Goal: Browse casually

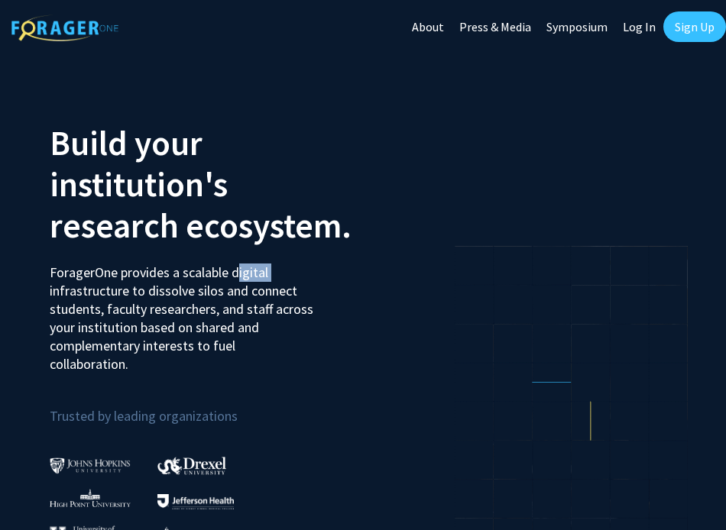
click at [302, 440] on div at bounding box center [201, 513] width 302 height 147
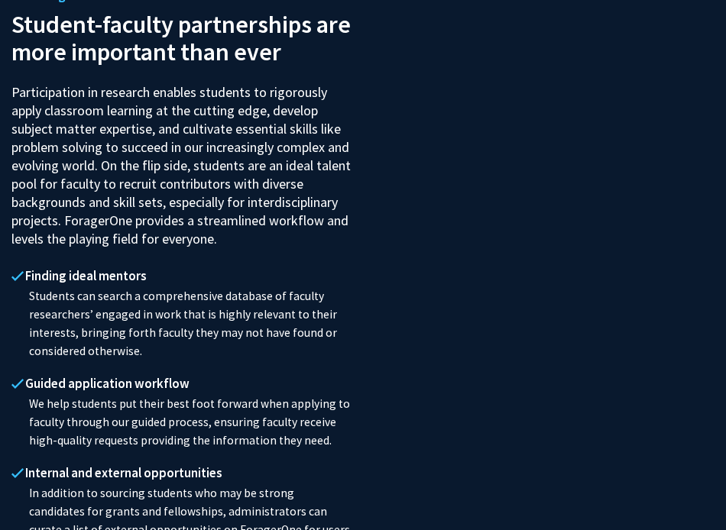
click at [286, 395] on p "We help students put their best foot forward when applying to faculty through o…" at bounding box center [181, 422] width 340 height 55
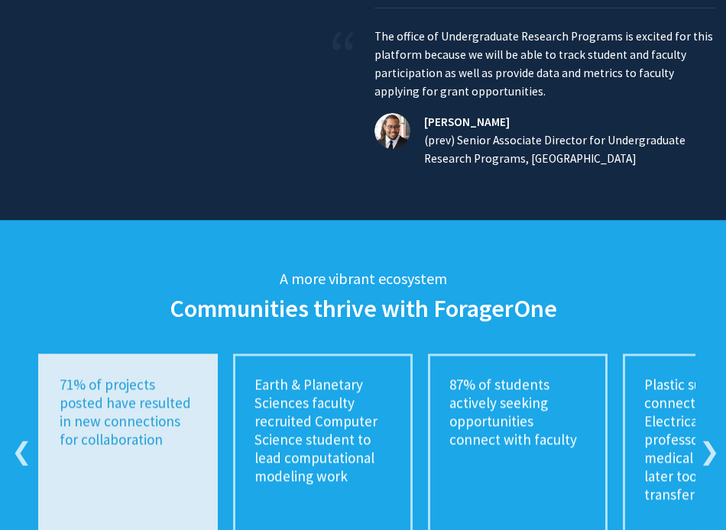
click at [286, 376] on p "Earth & Planetary Sciences faculty recruited Computer Science student to lead c…" at bounding box center [323, 431] width 137 height 110
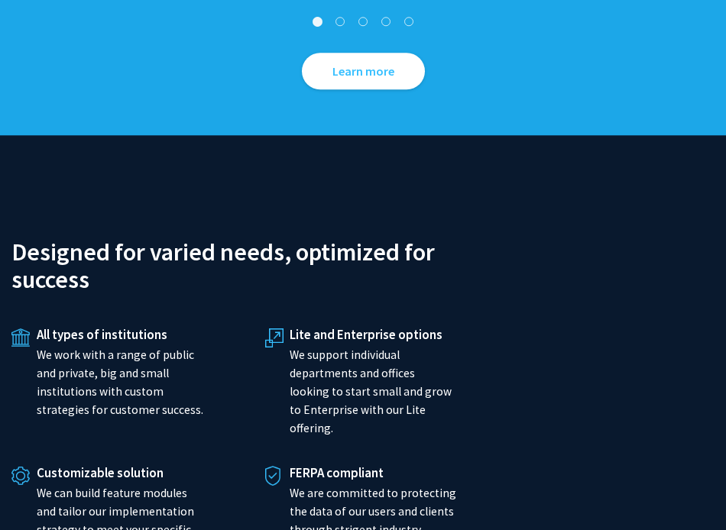
click at [253, 393] on div "All types of institutions We work with a range of public and private, big and s…" at bounding box center [241, 527] width 461 height 415
click at [178, 346] on p "We work with a range of public and private, big and small institutions with cus…" at bounding box center [120, 382] width 167 height 73
click at [139, 485] on p "We can build feature modules and tailor our implementation strategy to meet you…" at bounding box center [120, 521] width 167 height 73
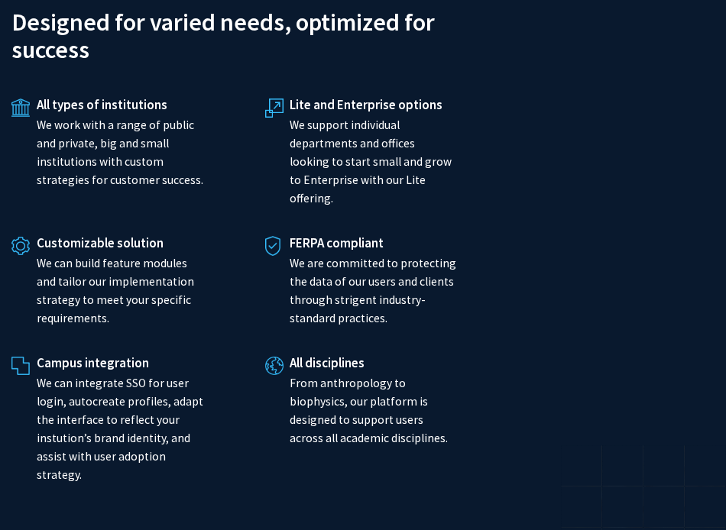
click at [138, 375] on p "We can integrate SSO for user login, autocreate profiles, adapt the interface t…" at bounding box center [120, 430] width 167 height 110
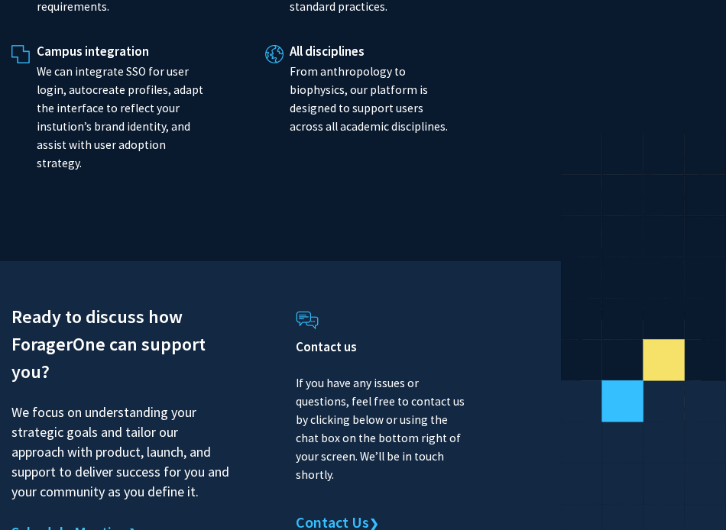
click at [138, 392] on p "We focus on understanding your strategic goals and tailor our approach with pro…" at bounding box center [120, 447] width 219 height 110
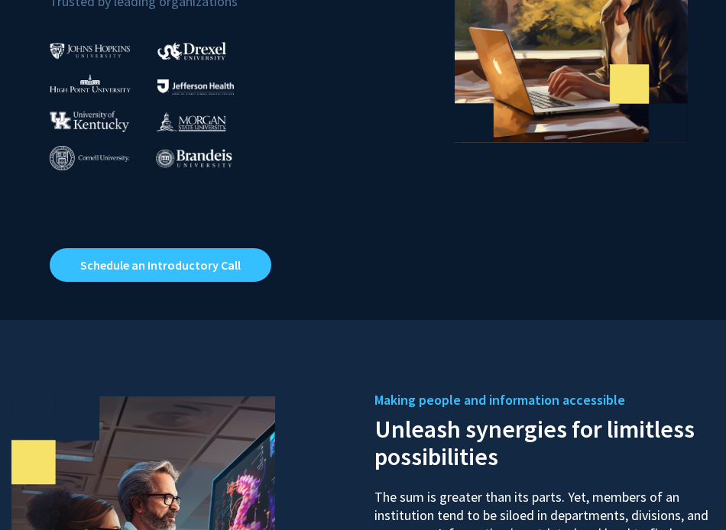
scroll to position [0, 0]
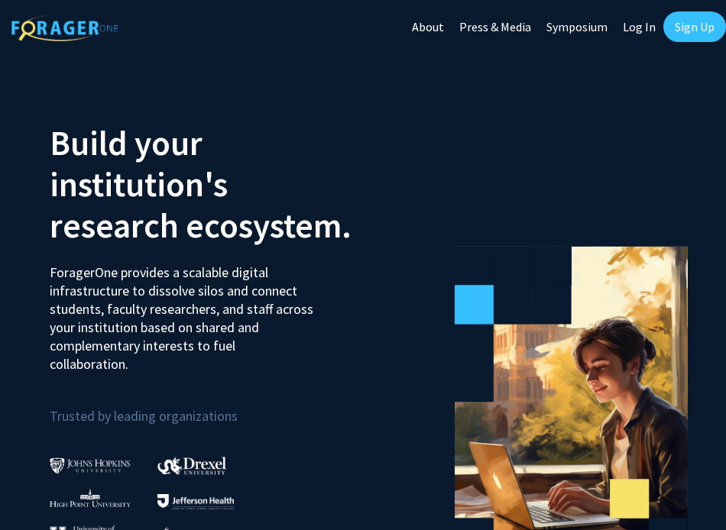
click at [138, 325] on p "ForagerOne provides a scalable digital infrastructure to dissolve silos and con…" at bounding box center [183, 313] width 266 height 122
